Goal: Task Accomplishment & Management: Complete application form

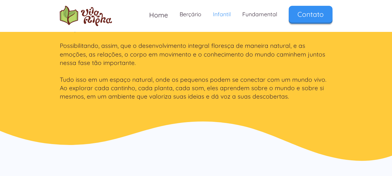
scroll to position [218, 0]
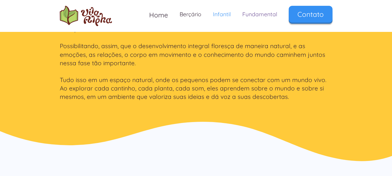
click at [260, 15] on link "Fundamental" at bounding box center [260, 14] width 46 height 17
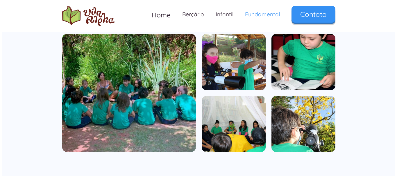
scroll to position [344, 0]
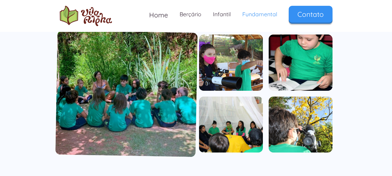
click at [148, 101] on img "open lightbox" at bounding box center [126, 93] width 142 height 127
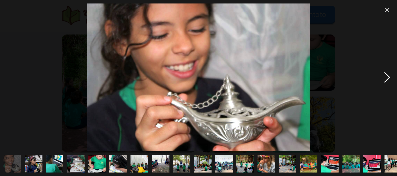
click at [386, 80] on div "next image" at bounding box center [387, 77] width 20 height 148
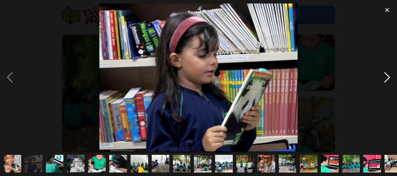
click at [386, 80] on div "next image" at bounding box center [387, 77] width 20 height 148
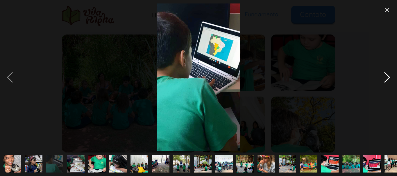
click at [386, 80] on div "next image" at bounding box center [387, 77] width 20 height 148
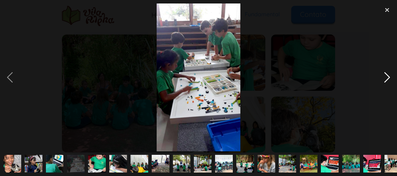
click at [386, 80] on div "next image" at bounding box center [387, 77] width 20 height 148
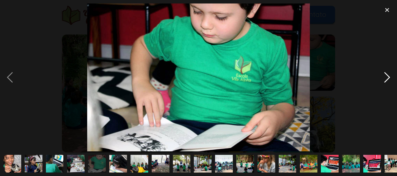
click at [386, 80] on div "next image" at bounding box center [387, 77] width 20 height 148
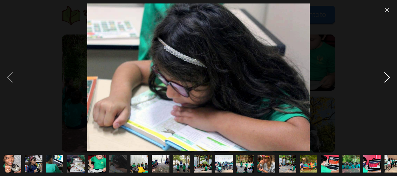
click at [386, 80] on div "next image" at bounding box center [387, 77] width 20 height 148
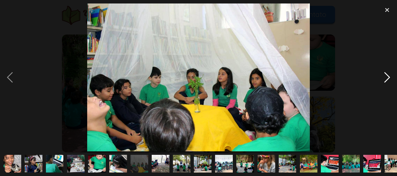
click at [386, 80] on div "next image" at bounding box center [387, 77] width 20 height 148
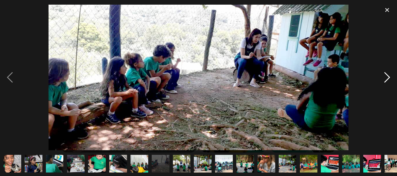
click at [386, 80] on div "next image" at bounding box center [387, 77] width 20 height 148
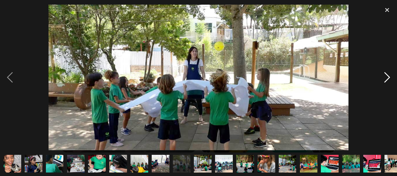
click at [386, 80] on div "next image" at bounding box center [387, 77] width 20 height 148
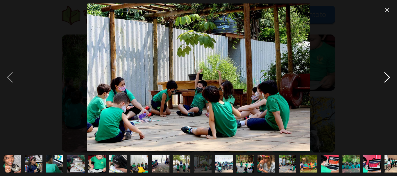
click at [386, 80] on div "next image" at bounding box center [387, 77] width 20 height 148
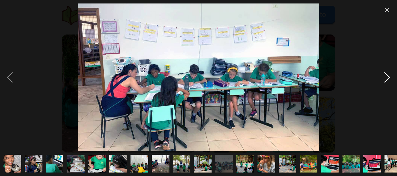
click at [386, 80] on div "next image" at bounding box center [387, 77] width 20 height 148
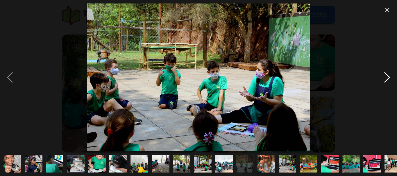
click at [386, 80] on div "next image" at bounding box center [387, 77] width 20 height 148
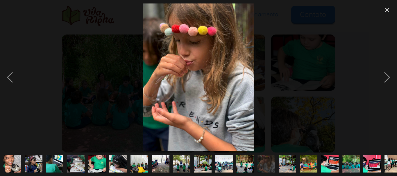
click at [283, 91] on div at bounding box center [198, 77] width 397 height 148
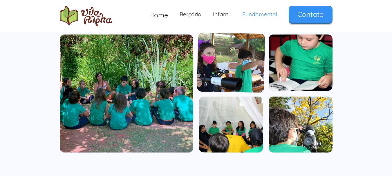
click at [231, 58] on img "open lightbox" at bounding box center [231, 63] width 68 height 60
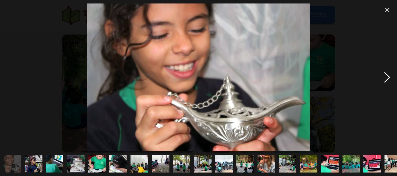
click at [389, 82] on div "next image" at bounding box center [387, 77] width 20 height 148
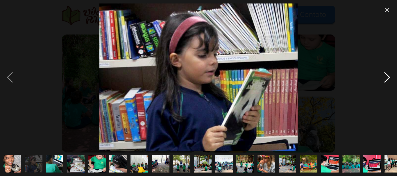
click at [389, 82] on div "next image" at bounding box center [387, 77] width 20 height 148
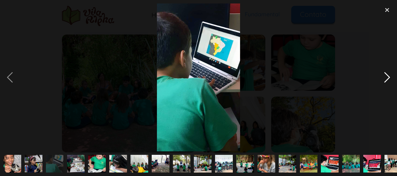
click at [389, 82] on div "next image" at bounding box center [387, 77] width 20 height 148
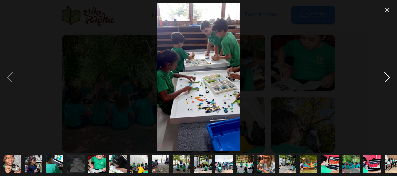
click at [389, 82] on div "next image" at bounding box center [387, 77] width 20 height 148
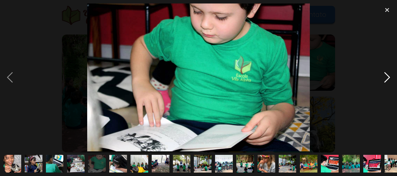
click at [389, 82] on div "next image" at bounding box center [387, 77] width 20 height 148
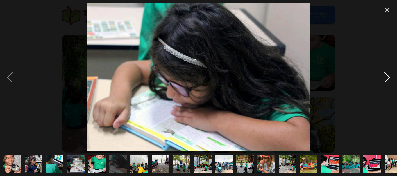
click at [389, 82] on div "next image" at bounding box center [387, 77] width 20 height 148
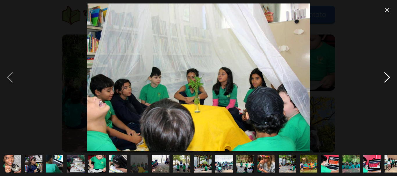
click at [389, 82] on div "next image" at bounding box center [387, 77] width 20 height 148
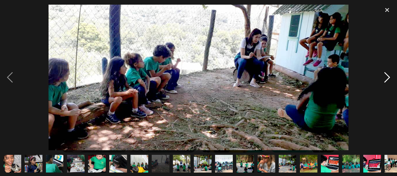
click at [389, 82] on div "next image" at bounding box center [387, 77] width 20 height 148
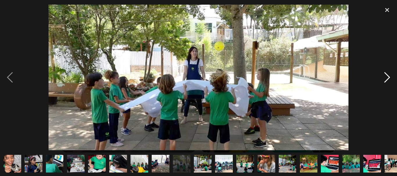
click at [389, 82] on div "next image" at bounding box center [387, 77] width 20 height 148
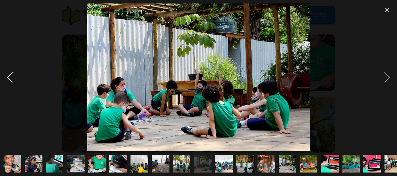
click at [15, 82] on div "previous image" at bounding box center [10, 77] width 20 height 148
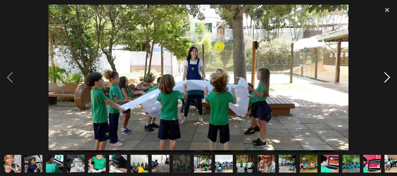
click at [389, 78] on div "next image" at bounding box center [387, 77] width 20 height 148
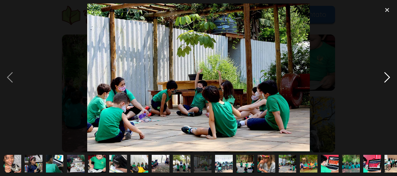
click at [389, 78] on div "next image" at bounding box center [387, 77] width 20 height 148
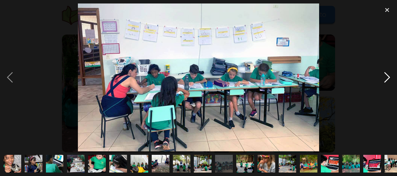
click at [389, 78] on div "next image" at bounding box center [387, 77] width 20 height 148
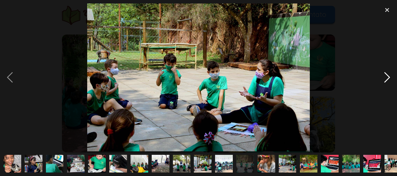
click at [389, 78] on div "next image" at bounding box center [387, 77] width 20 height 148
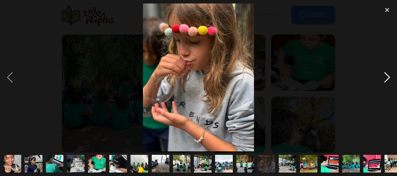
click at [389, 78] on div "next image" at bounding box center [387, 77] width 20 height 148
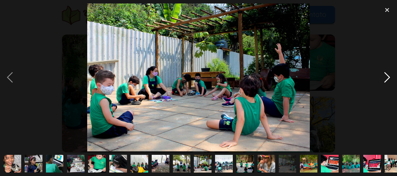
click at [389, 78] on div "next image" at bounding box center [387, 77] width 20 height 148
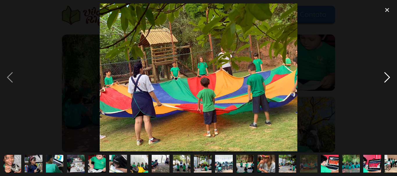
click at [389, 78] on div "next image" at bounding box center [387, 77] width 20 height 148
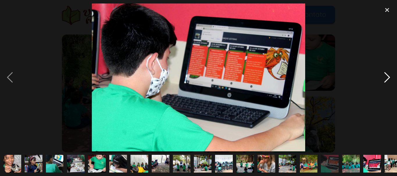
click at [389, 78] on div "next image" at bounding box center [387, 77] width 20 height 148
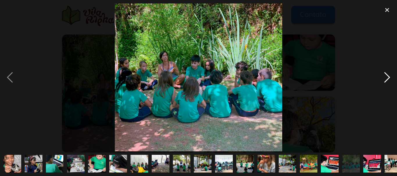
click at [389, 78] on div "next image" at bounding box center [387, 77] width 20 height 148
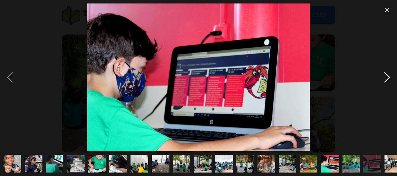
click at [389, 78] on div "next image" at bounding box center [387, 77] width 20 height 148
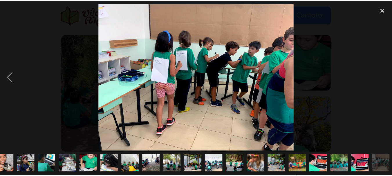
scroll to position [0, 9]
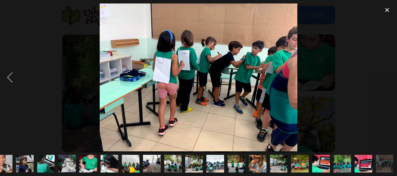
click at [389, 78] on div "next image" at bounding box center [387, 77] width 20 height 148
click at [387, 12] on div "close lightbox" at bounding box center [387, 9] width 20 height 13
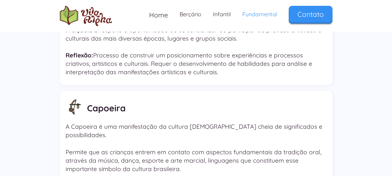
scroll to position [1358, 0]
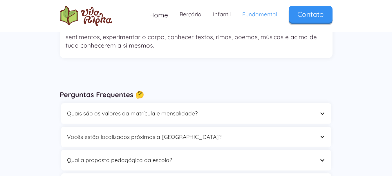
scroll to position [1705, 0]
click at [323, 111] on div at bounding box center [323, 114] width 6 height 6
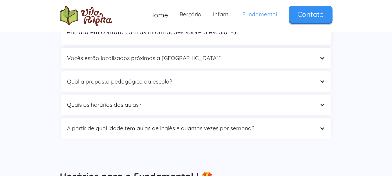
scroll to position [1816, 0]
click at [324, 102] on div at bounding box center [323, 105] width 6 height 6
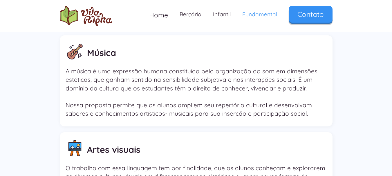
scroll to position [1017, 0]
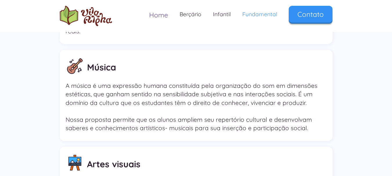
click at [158, 17] on span "Home" at bounding box center [158, 15] width 19 height 8
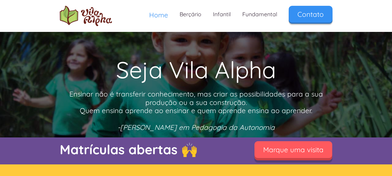
click at [280, 149] on link "Marque uma visita" at bounding box center [294, 149] width 78 height 17
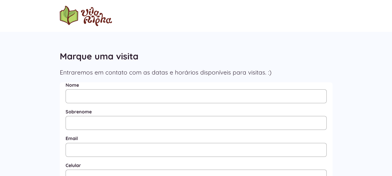
scroll to position [183, 0]
click at [103, 99] on input "Nome" at bounding box center [196, 97] width 261 height 14
type input "[PERSON_NAME]"
click at [88, 122] on input "Mensagem" at bounding box center [196, 123] width 261 height 14
type input "Anderaos"
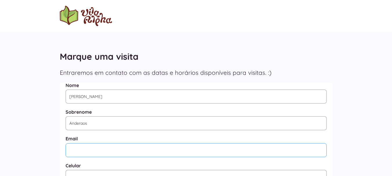
click at [85, 155] on input "Email" at bounding box center [196, 150] width 261 height 14
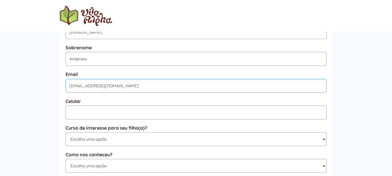
scroll to position [248, 0]
type input "arianeanderaos@gmail.com"
click at [107, 116] on input "Mensagem" at bounding box center [196, 112] width 261 height 14
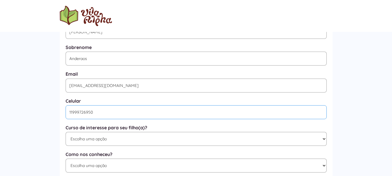
type input "(11) 99972-6950"
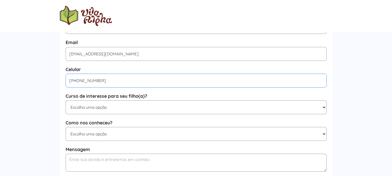
scroll to position [287, 0]
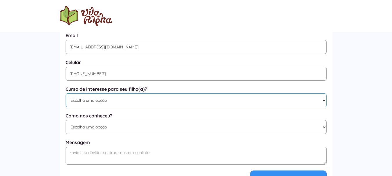
click at [150, 106] on select "Escolha uma opção Educação Infantil / Berçário Ensino Fundamental I Integral" at bounding box center [196, 101] width 261 height 14
select select "Ensino Fundamental I"
click at [66, 96] on select "Escolha uma opção Educação Infantil / Berçário Ensino Fundamental I Integral" at bounding box center [196, 101] width 261 height 14
click at [110, 130] on select "Escolha uma opção Google Facebook Instagram Indicação Proximidade com a Escola …" at bounding box center [196, 127] width 261 height 14
select select "Proximidade com a Escola"
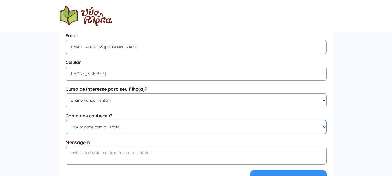
click at [66, 123] on select "Escolha uma opção Google Facebook Instagram Indicação Proximidade com a Escola …" at bounding box center [196, 127] width 261 height 14
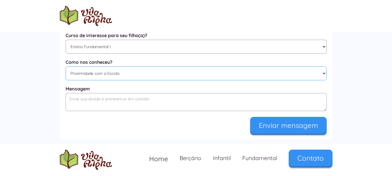
scroll to position [341, 0]
click at [130, 104] on textarea "Mensagem" at bounding box center [196, 102] width 261 height 18
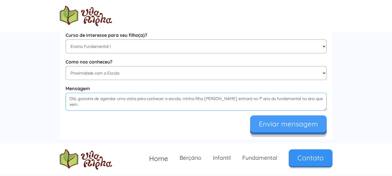
type textarea "Olá, gostaria de agendar uma visita para conhecer a escola, minha filha Olivia …"
click at [304, 130] on input "Enviar mensagem" at bounding box center [288, 124] width 77 height 17
type input "Enviando..."
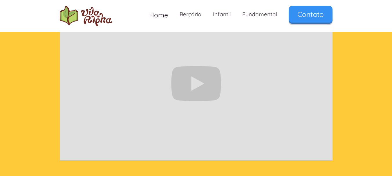
scroll to position [111, 0]
